Goal: Transaction & Acquisition: Purchase product/service

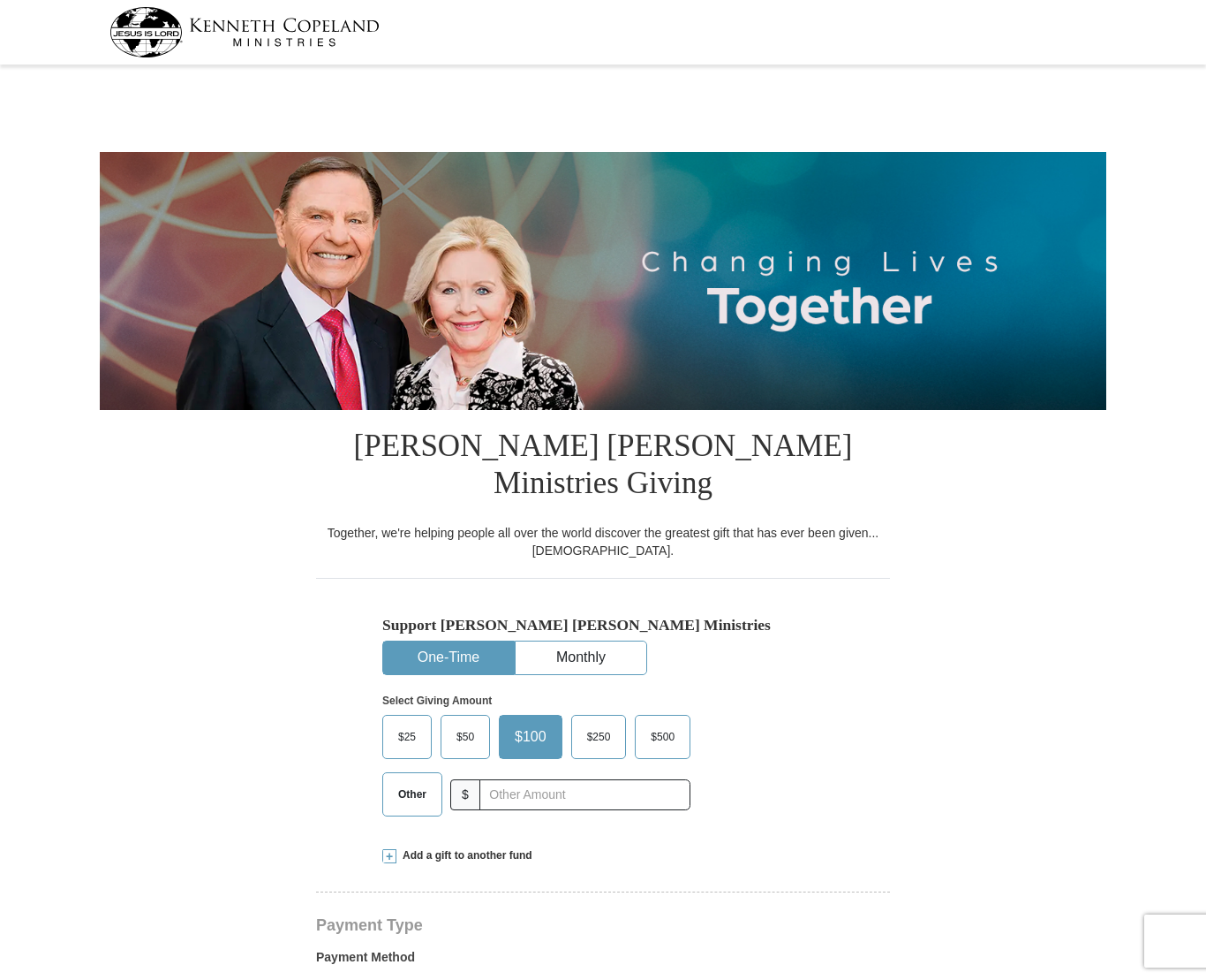
select select "CA"
click at [406, 781] on span "Other" at bounding box center [412, 794] width 46 height 27
click at [0, 0] on input "Other" at bounding box center [0, 0] width 0 height 0
click at [559, 779] on input "text" at bounding box center [584, 794] width 196 height 31
click at [523, 779] on input "text" at bounding box center [584, 794] width 196 height 31
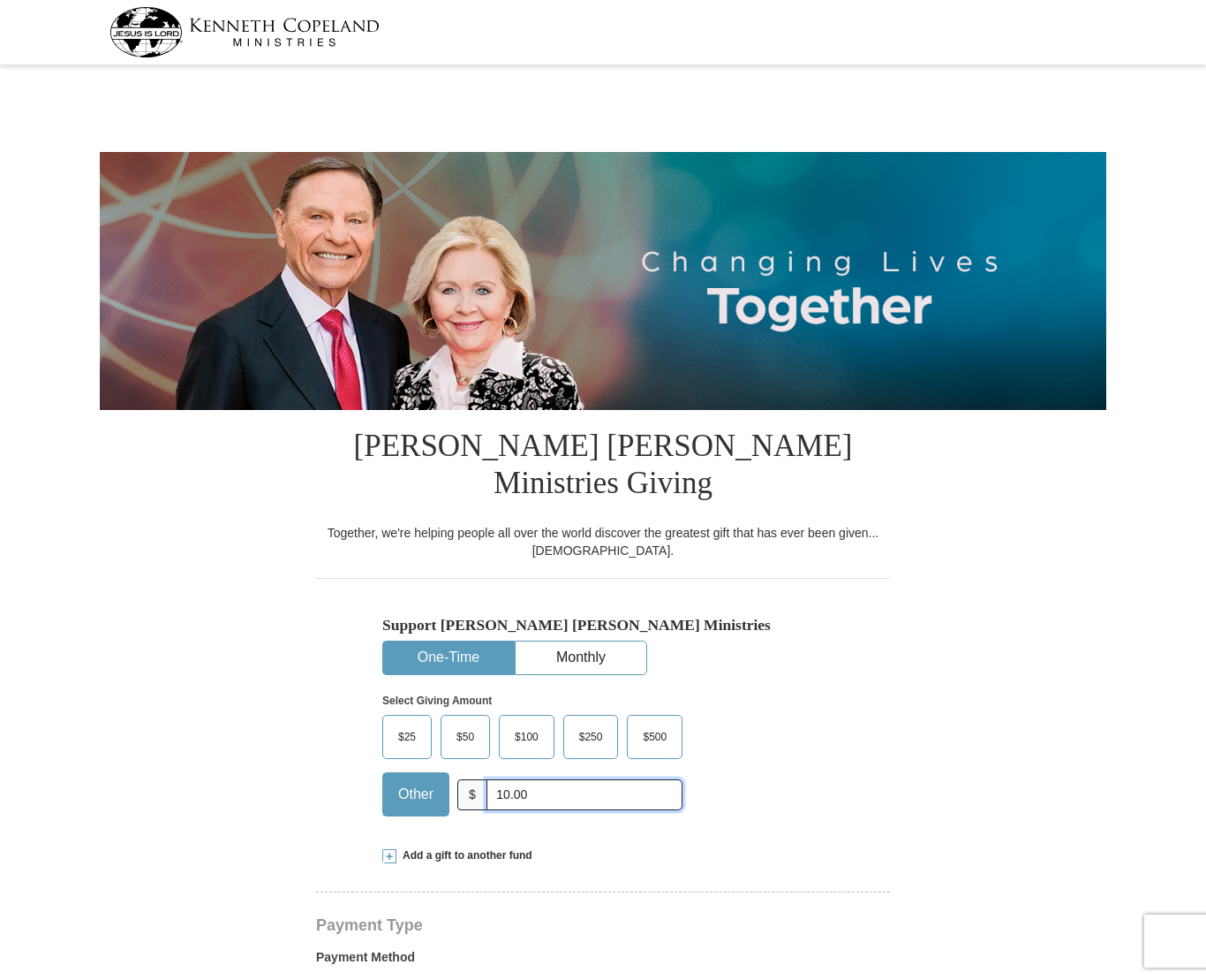
type input "10.00"
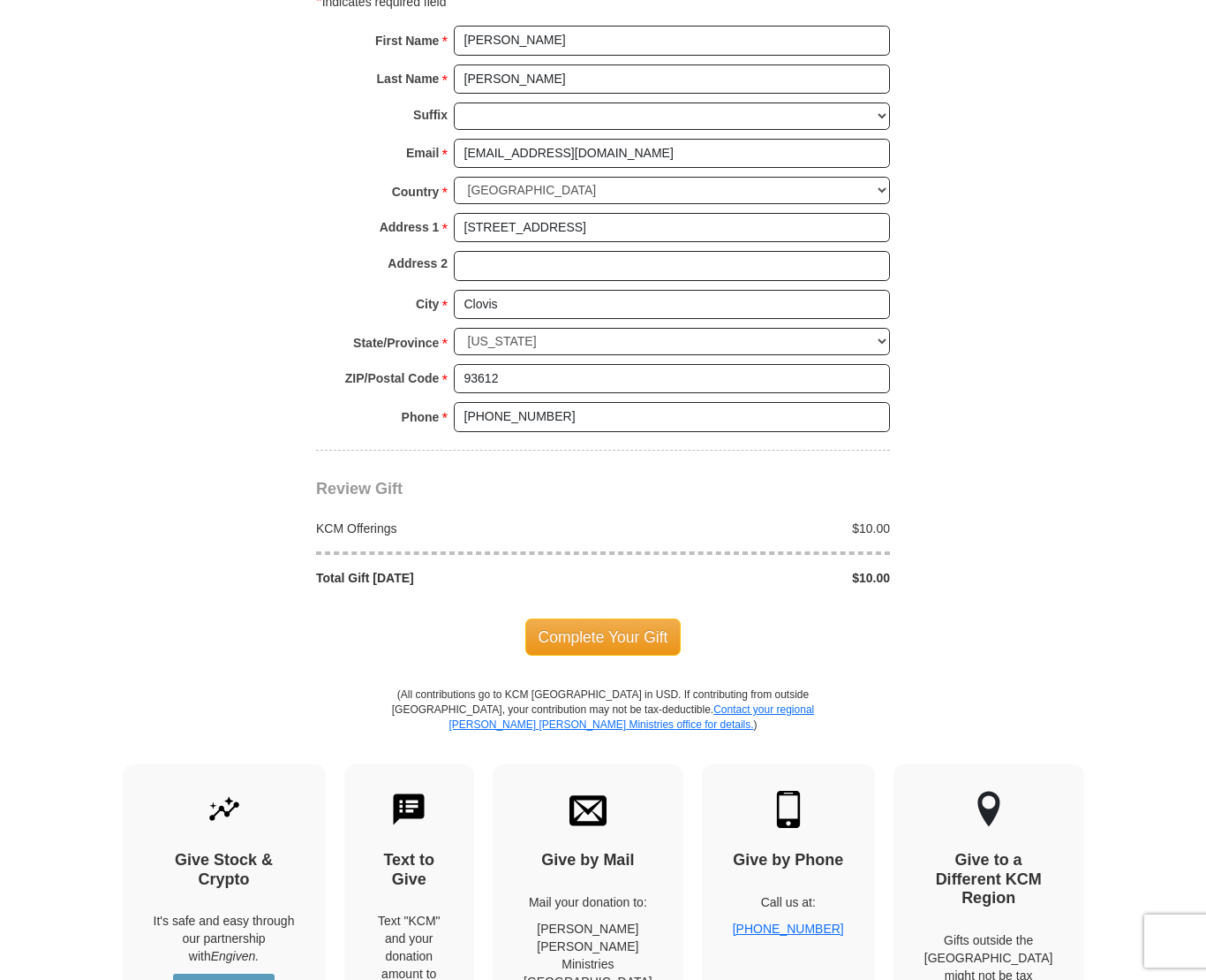
scroll to position [1325, 0]
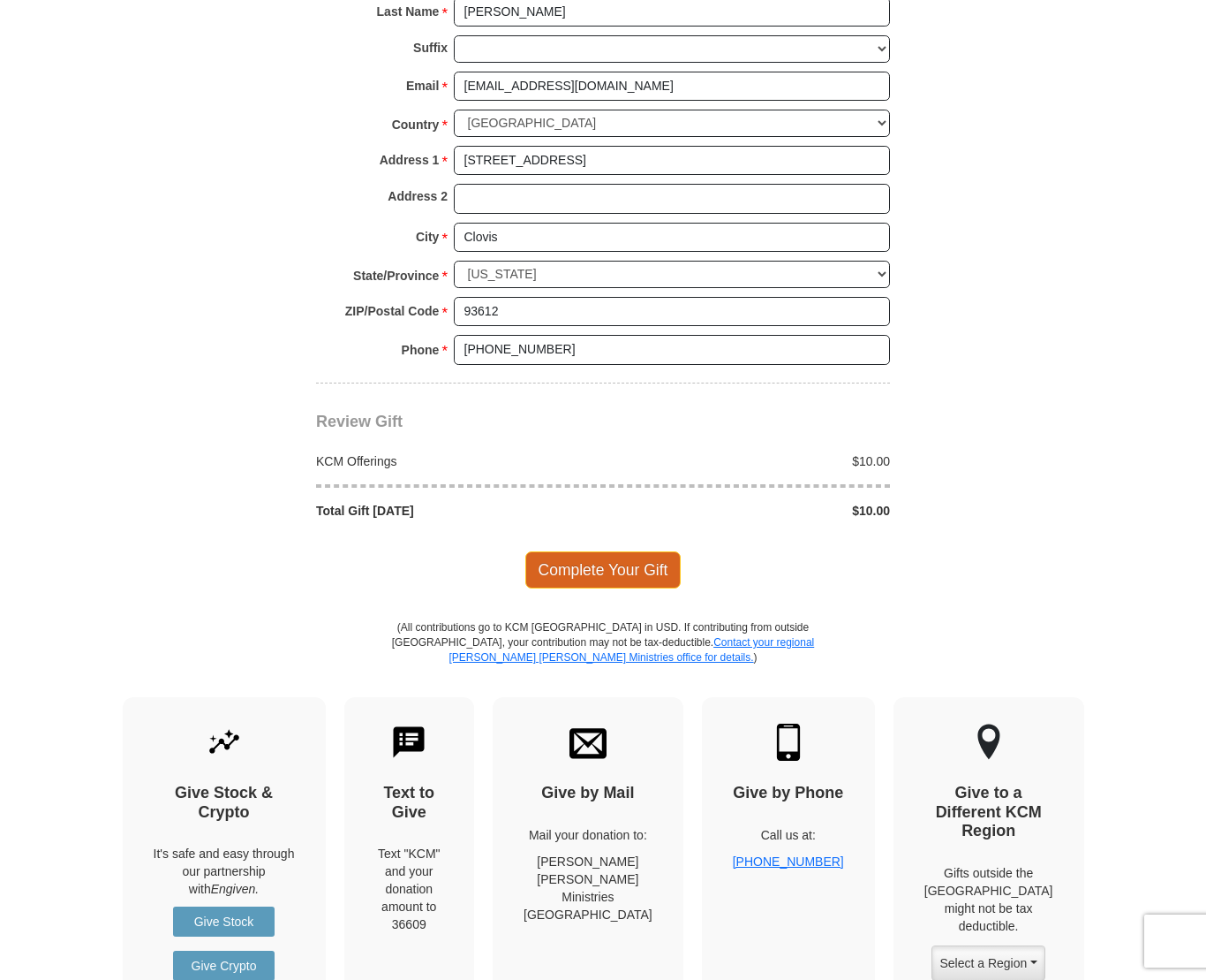
click at [578, 551] on span "Complete Your Gift" at bounding box center [603, 569] width 156 height 37
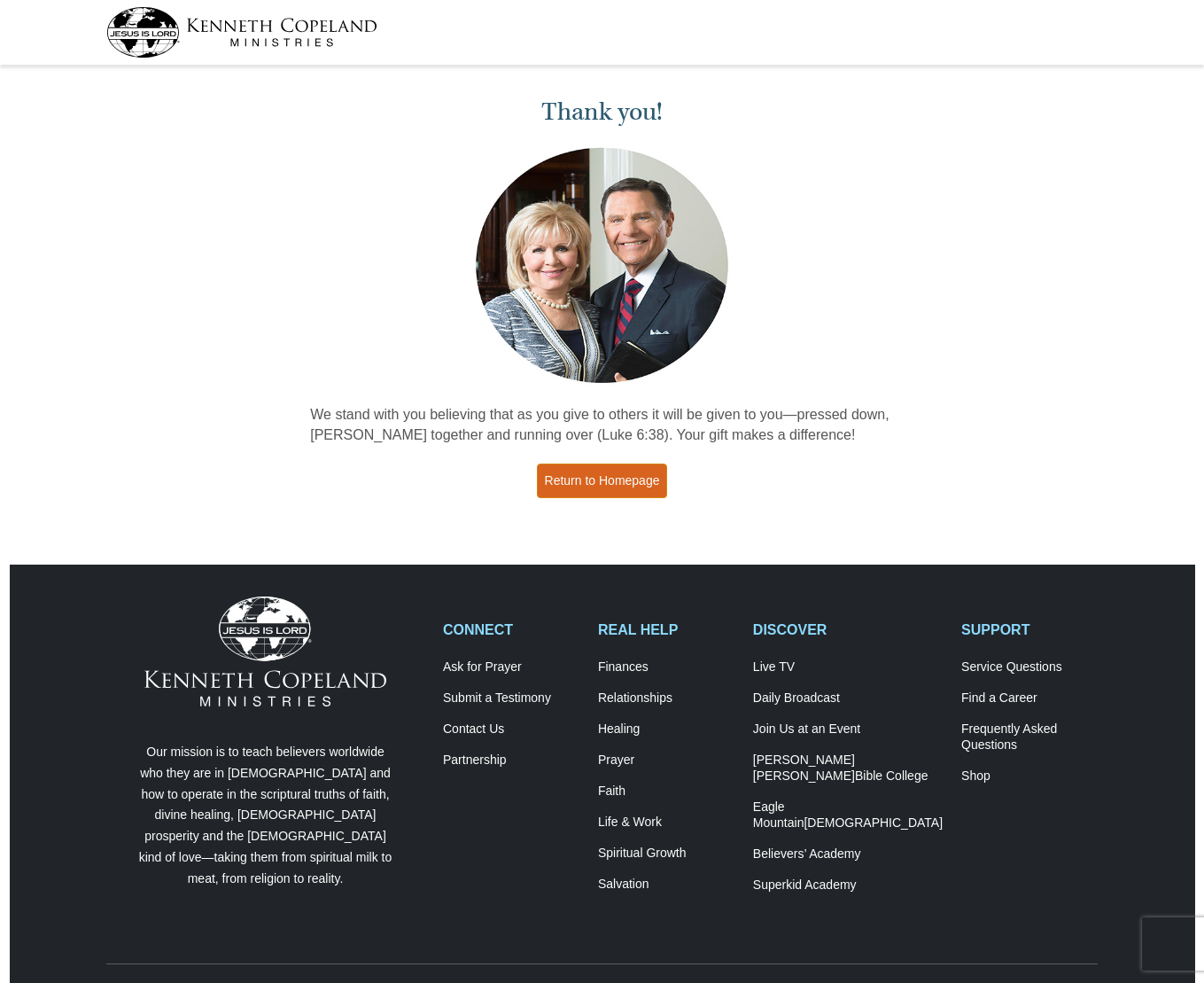
click at [605, 483] on link "Return to Homepage" at bounding box center [602, 481] width 131 height 34
